Goal: Task Accomplishment & Management: Manage account settings

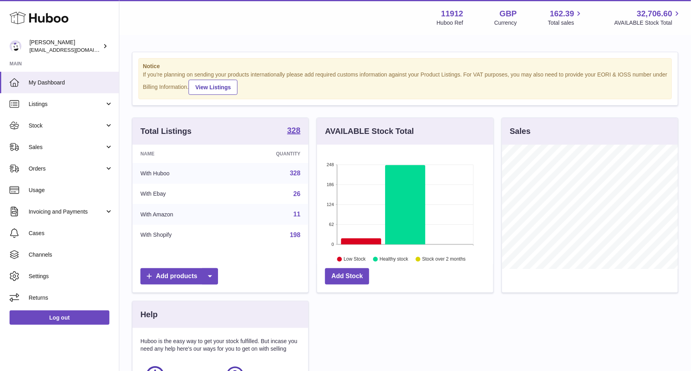
scroll to position [124, 176]
click at [39, 147] on span "Sales" at bounding box center [67, 147] width 76 height 8
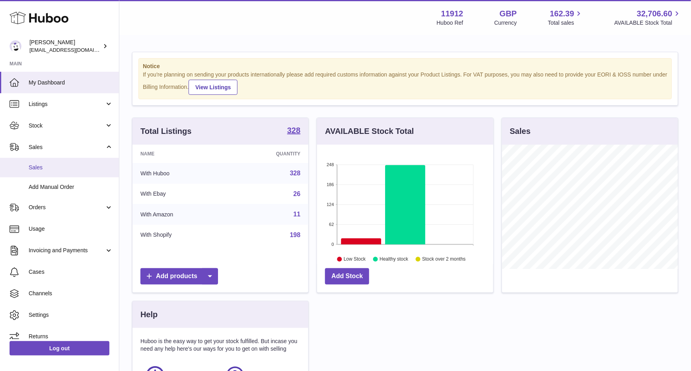
click at [35, 166] on span "Sales" at bounding box center [71, 168] width 84 height 8
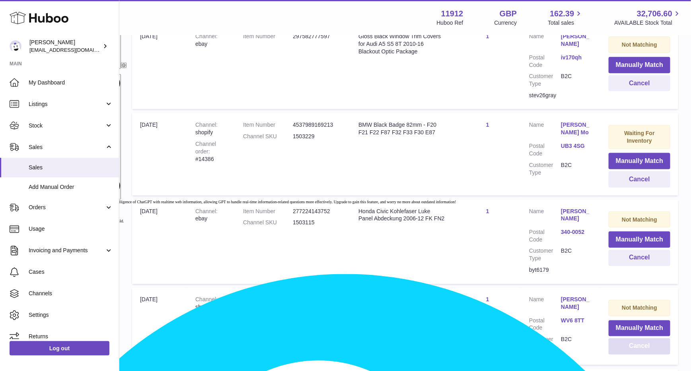
scroll to position [448, 0]
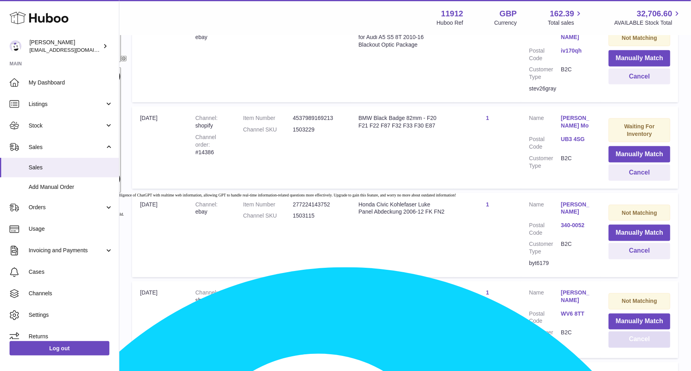
click at [635, 346] on button "Cancel" at bounding box center [640, 339] width 62 height 16
